Goal: Task Accomplishment & Management: Complete application form

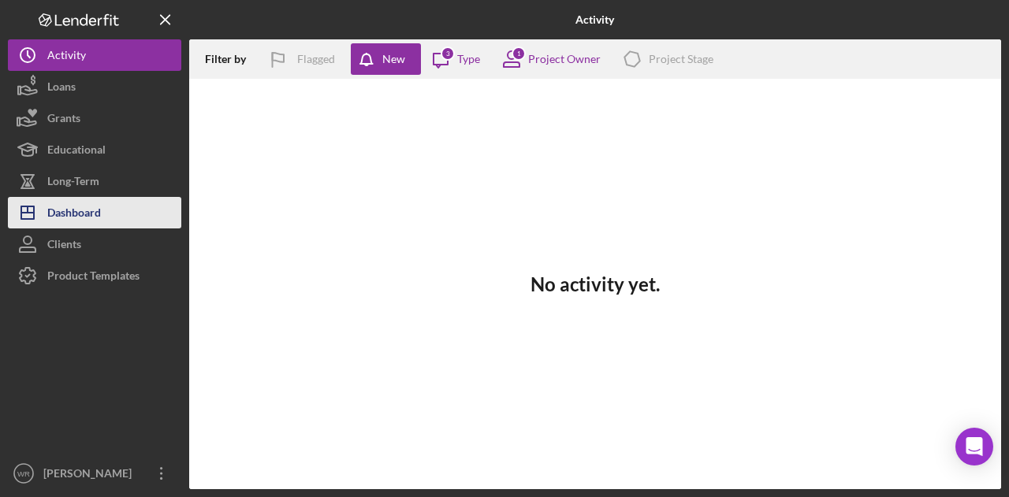
click at [95, 207] on div "Dashboard" at bounding box center [74, 214] width 54 height 35
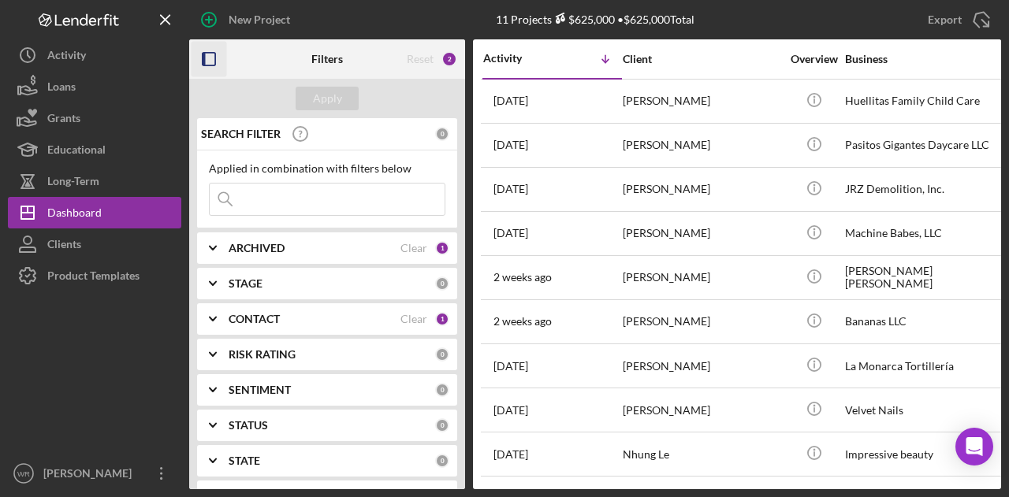
click at [213, 59] on icon "button" at bounding box center [209, 59] width 35 height 35
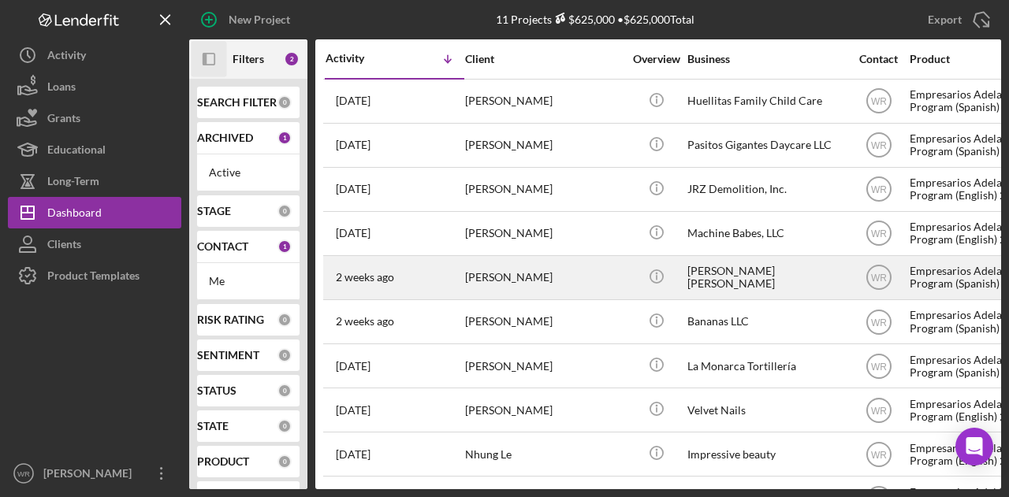
click at [489, 272] on div "[PERSON_NAME]" at bounding box center [544, 278] width 158 height 42
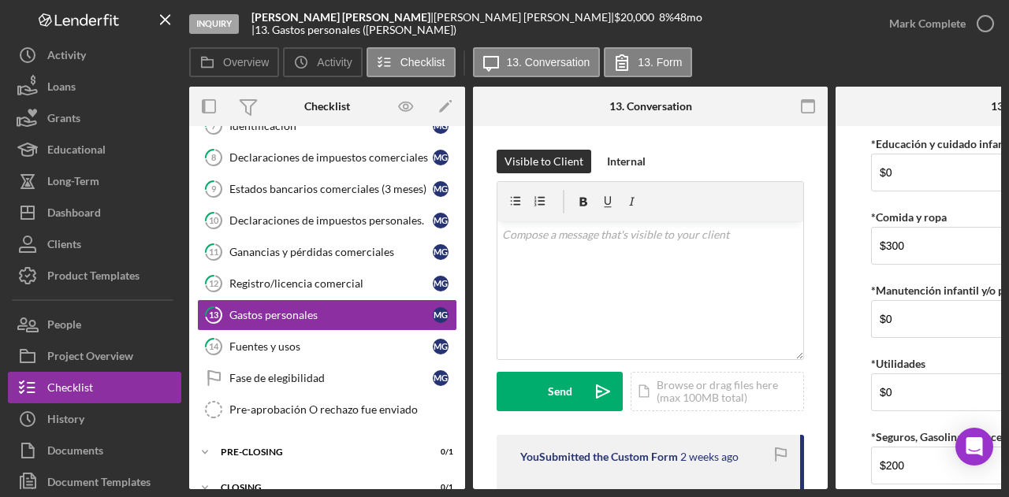
scroll to position [248, 0]
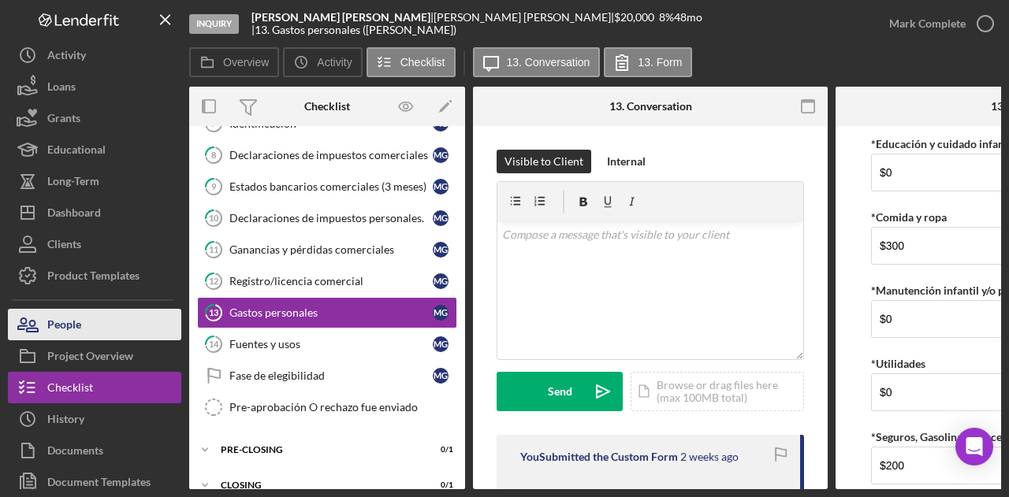
click at [102, 330] on button "People" at bounding box center [94, 325] width 173 height 32
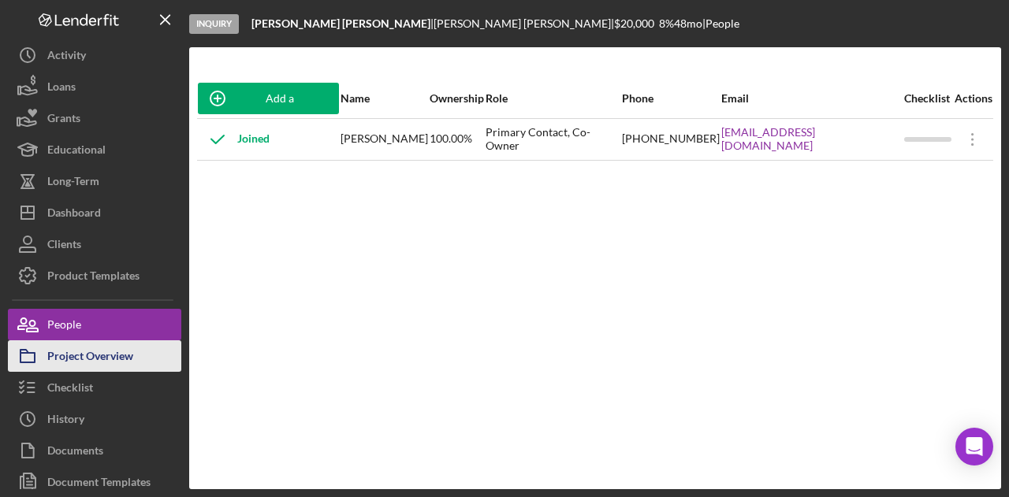
click at [102, 363] on div "Project Overview" at bounding box center [90, 358] width 86 height 35
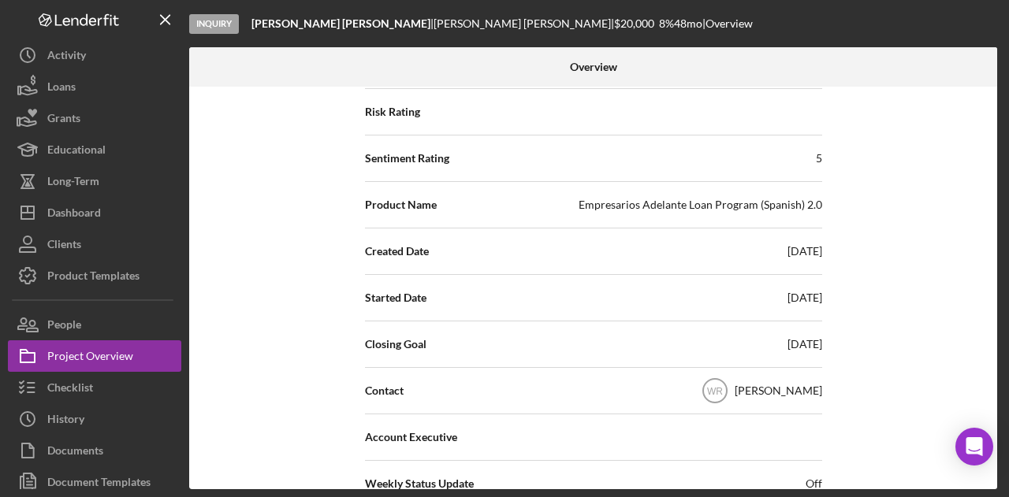
scroll to position [263, 0]
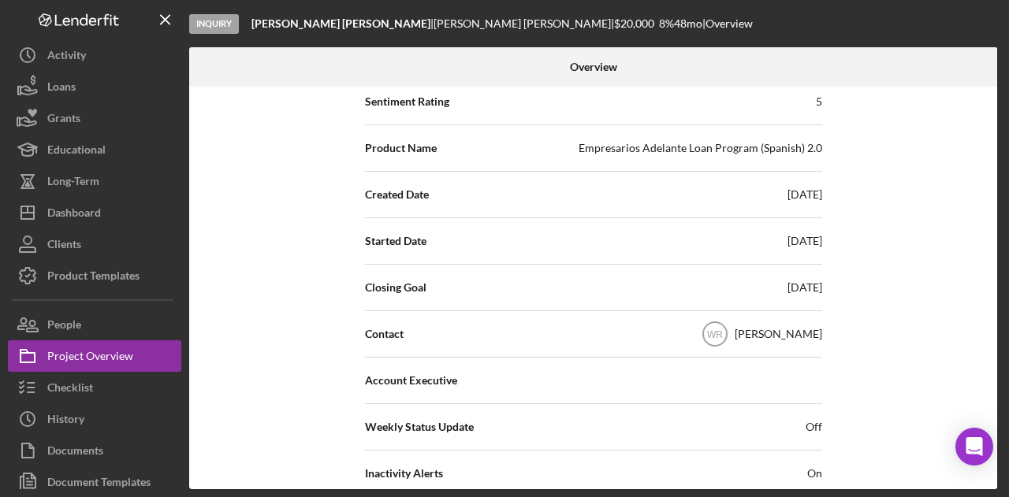
click at [315, 371] on div "Internal Workflow Stage Inquiry Icon/Dropdown Arrow Archive (can unarchive late…" at bounding box center [593, 288] width 808 height 403
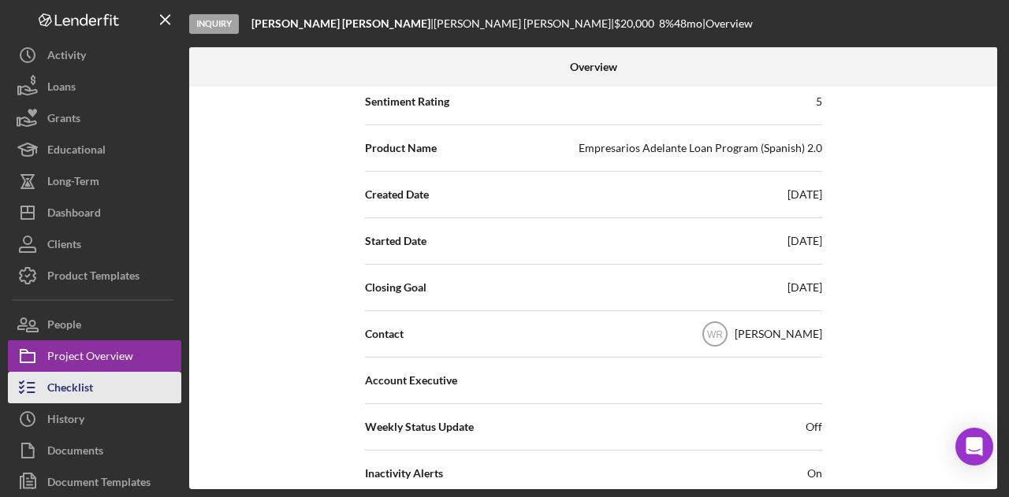
click at [133, 389] on button "Checklist" at bounding box center [94, 388] width 173 height 32
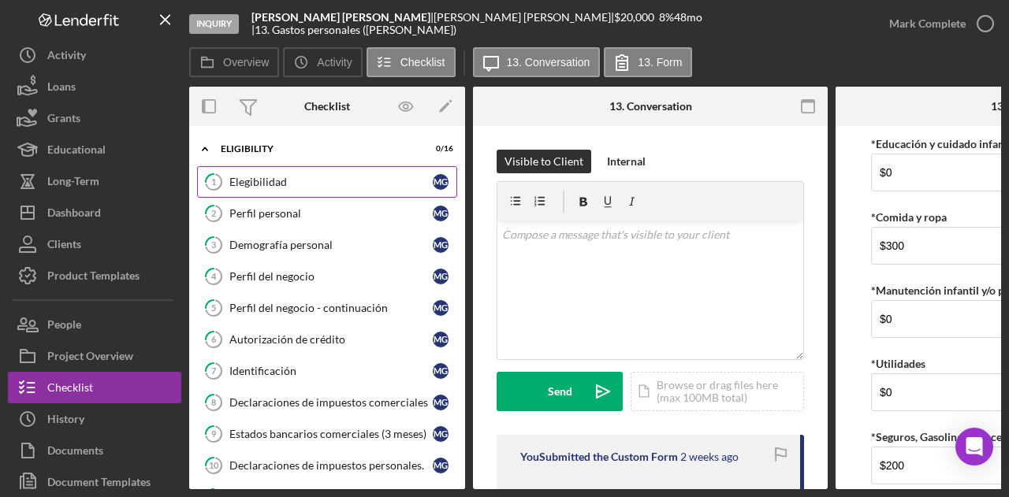
click at [296, 184] on div "Elegibilidad" at bounding box center [330, 182] width 203 height 13
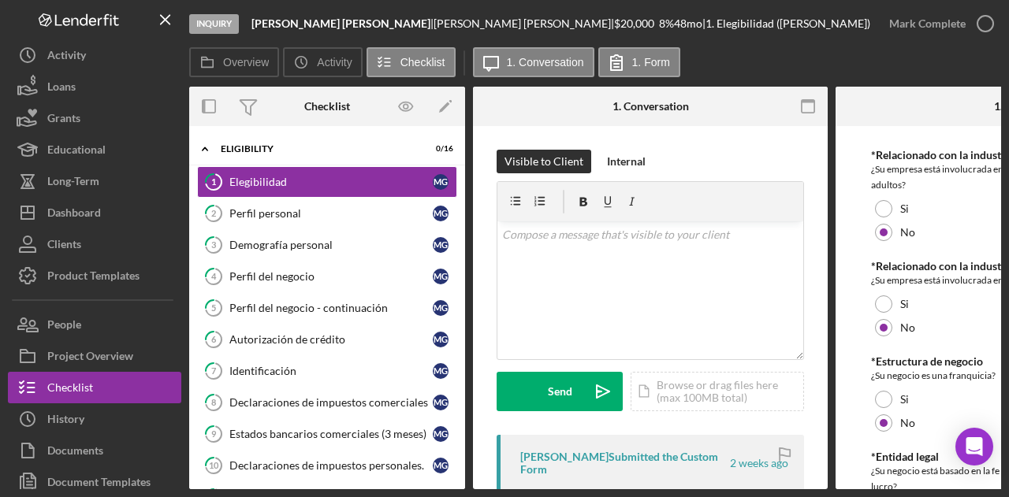
scroll to position [779, 0]
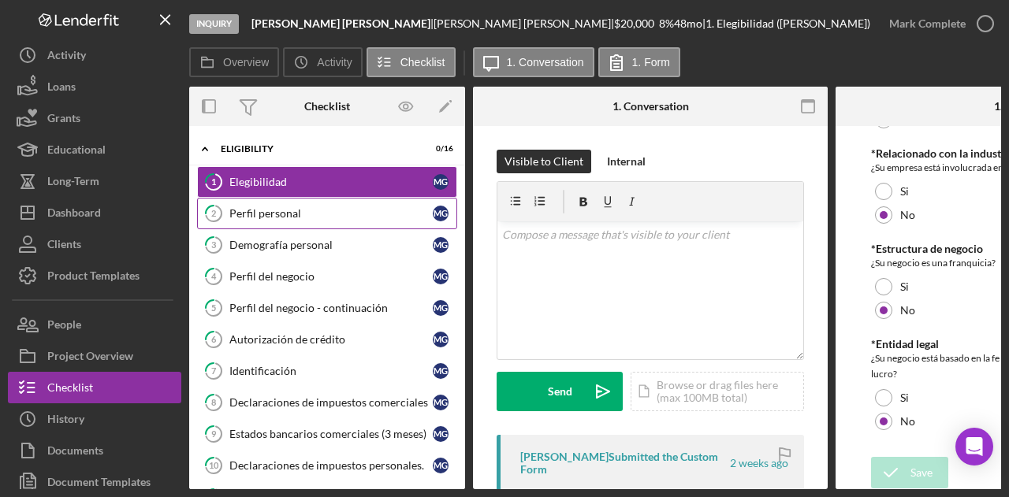
click at [380, 208] on div "Perfil personal" at bounding box center [330, 213] width 203 height 13
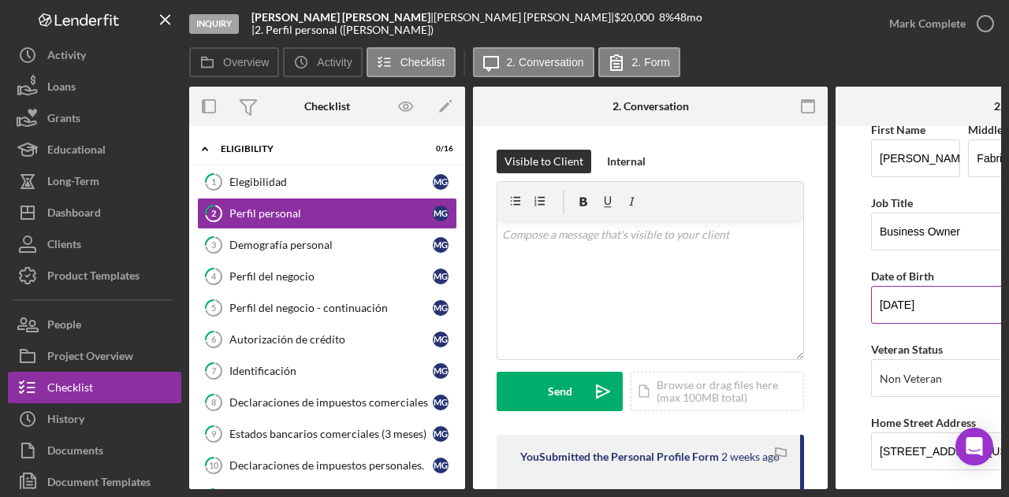
scroll to position [12, 0]
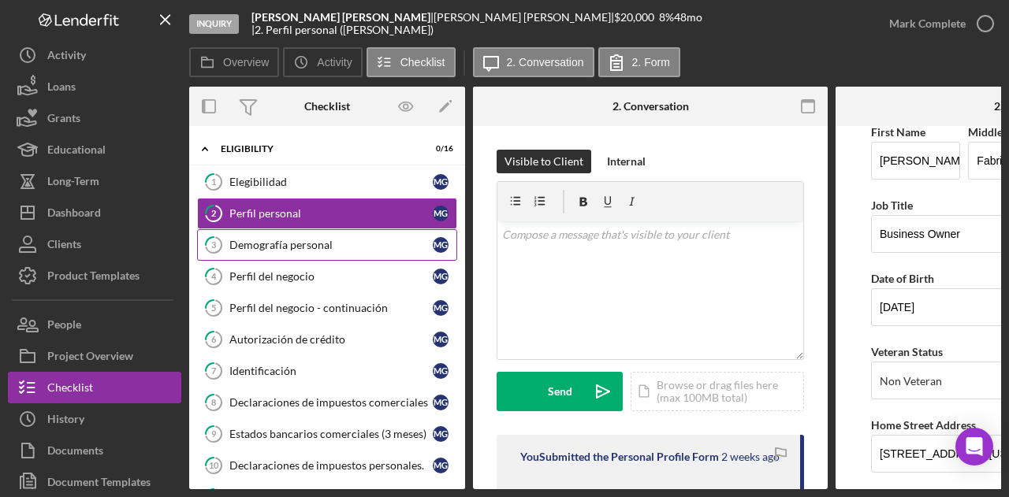
click at [312, 244] on div "Demografía personal" at bounding box center [330, 245] width 203 height 13
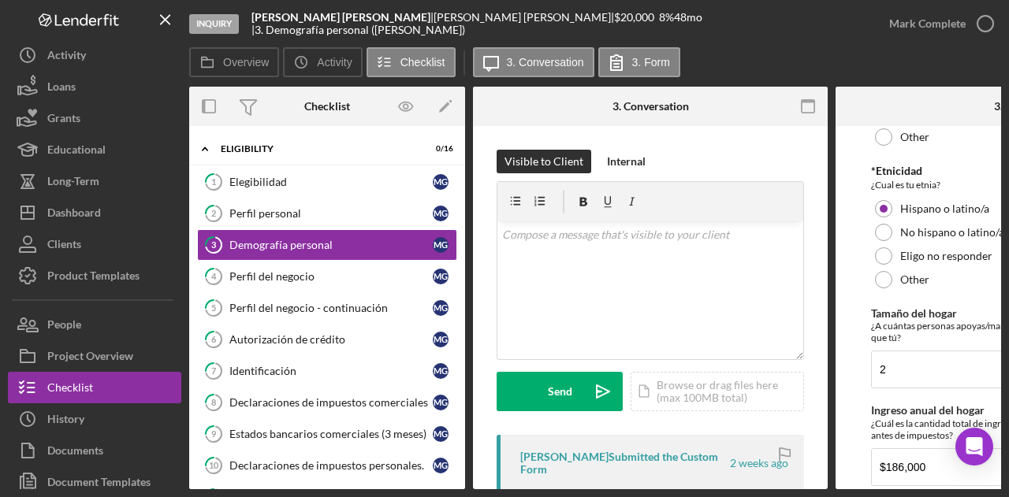
scroll to position [509, 0]
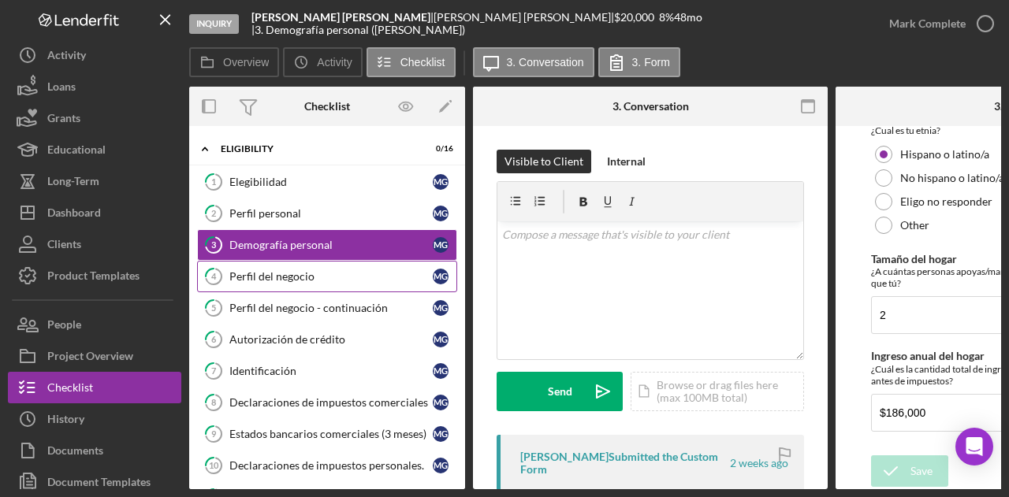
click at [323, 283] on link "4 Perfil del negocio M G" at bounding box center [327, 277] width 260 height 32
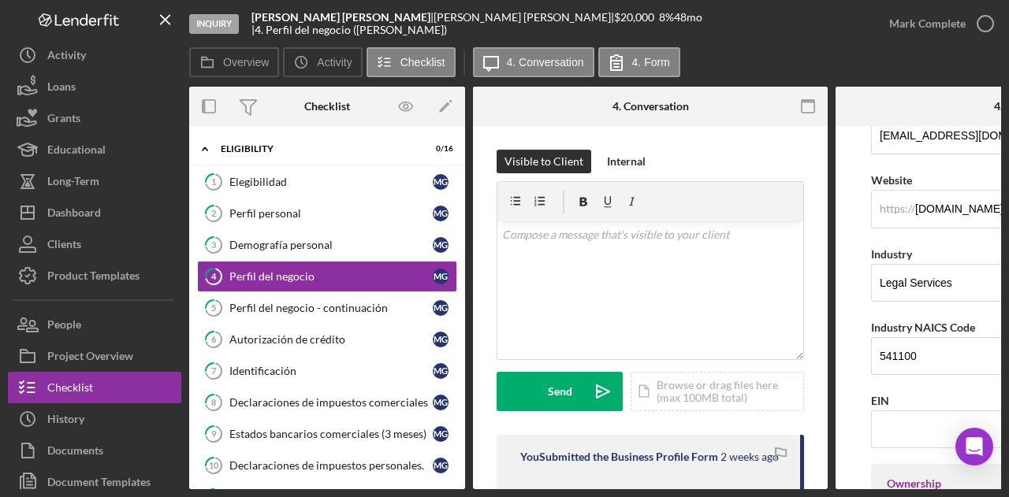
scroll to position [398, 0]
drag, startPoint x: 941, startPoint y: 353, endPoint x: 848, endPoint y: 346, distance: 93.3
click at [848, 346] on form "Business Name [PERSON_NAME] [PERSON_NAME] DBA [PERSON_NAME] Business Start Date…" at bounding box center [1013, 307] width 355 height 363
